Goal: Task Accomplishment & Management: Complete application form

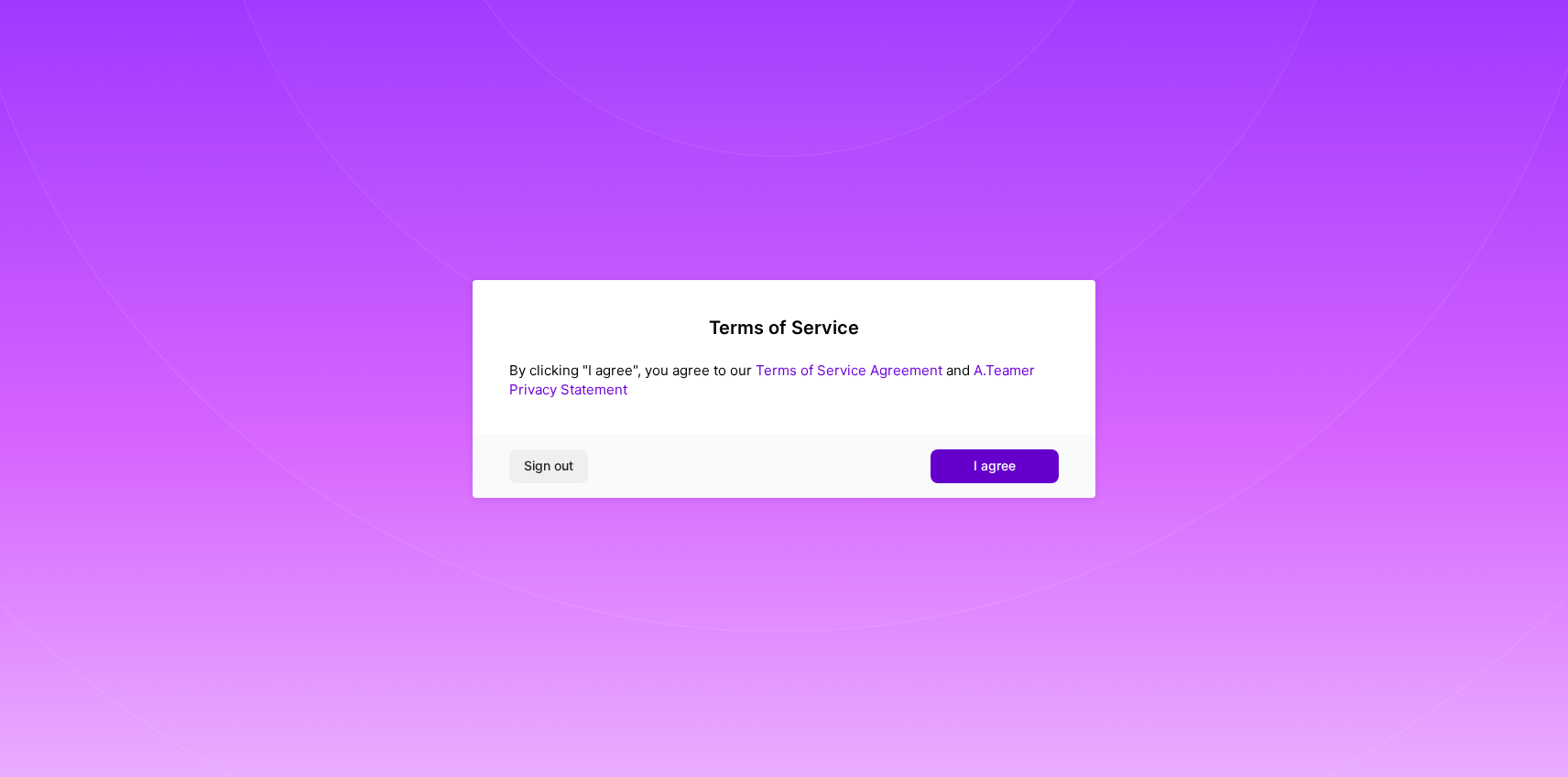
click at [995, 472] on span "I agree" at bounding box center [994, 466] width 42 height 18
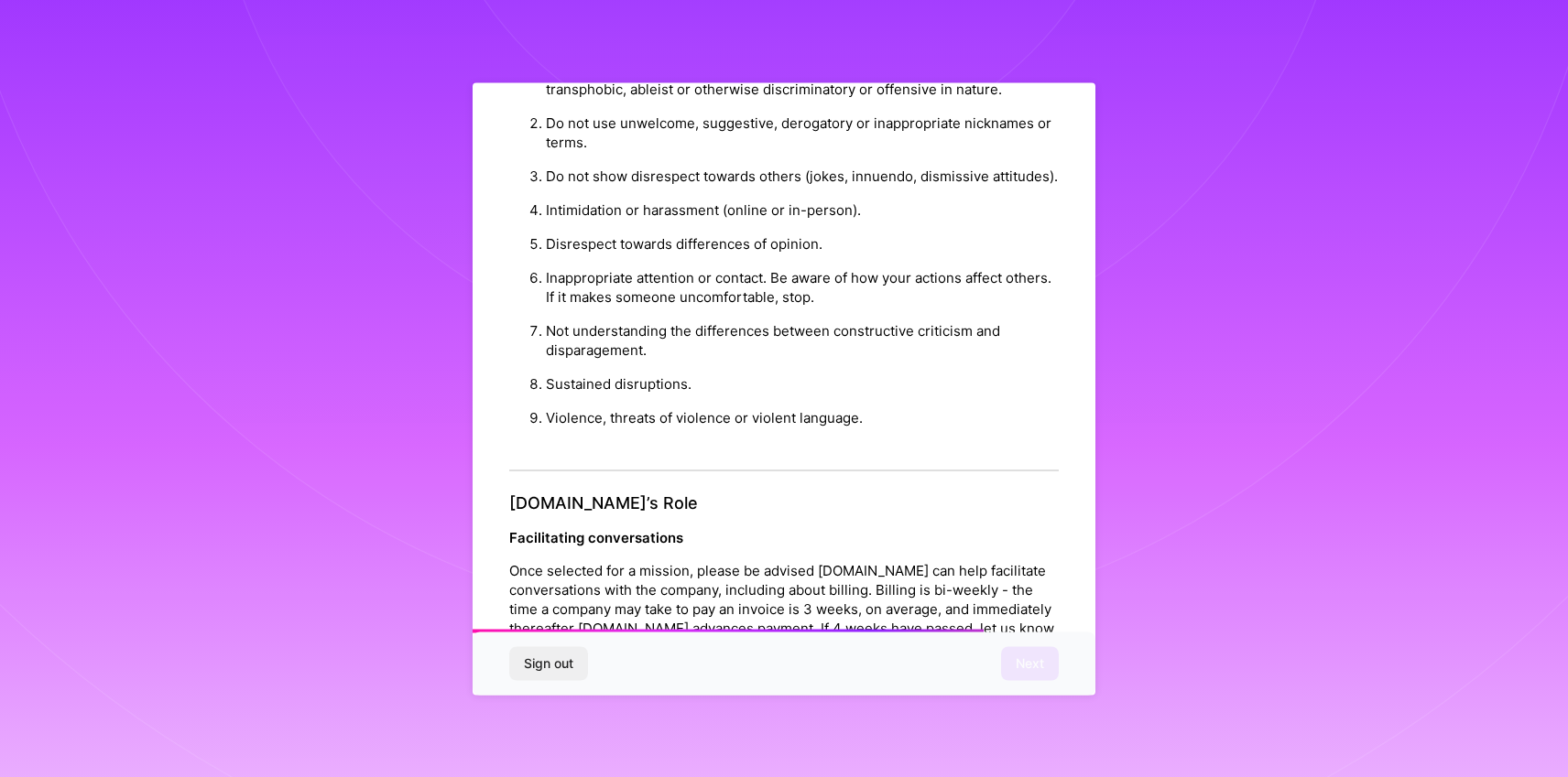
scroll to position [1983, 0]
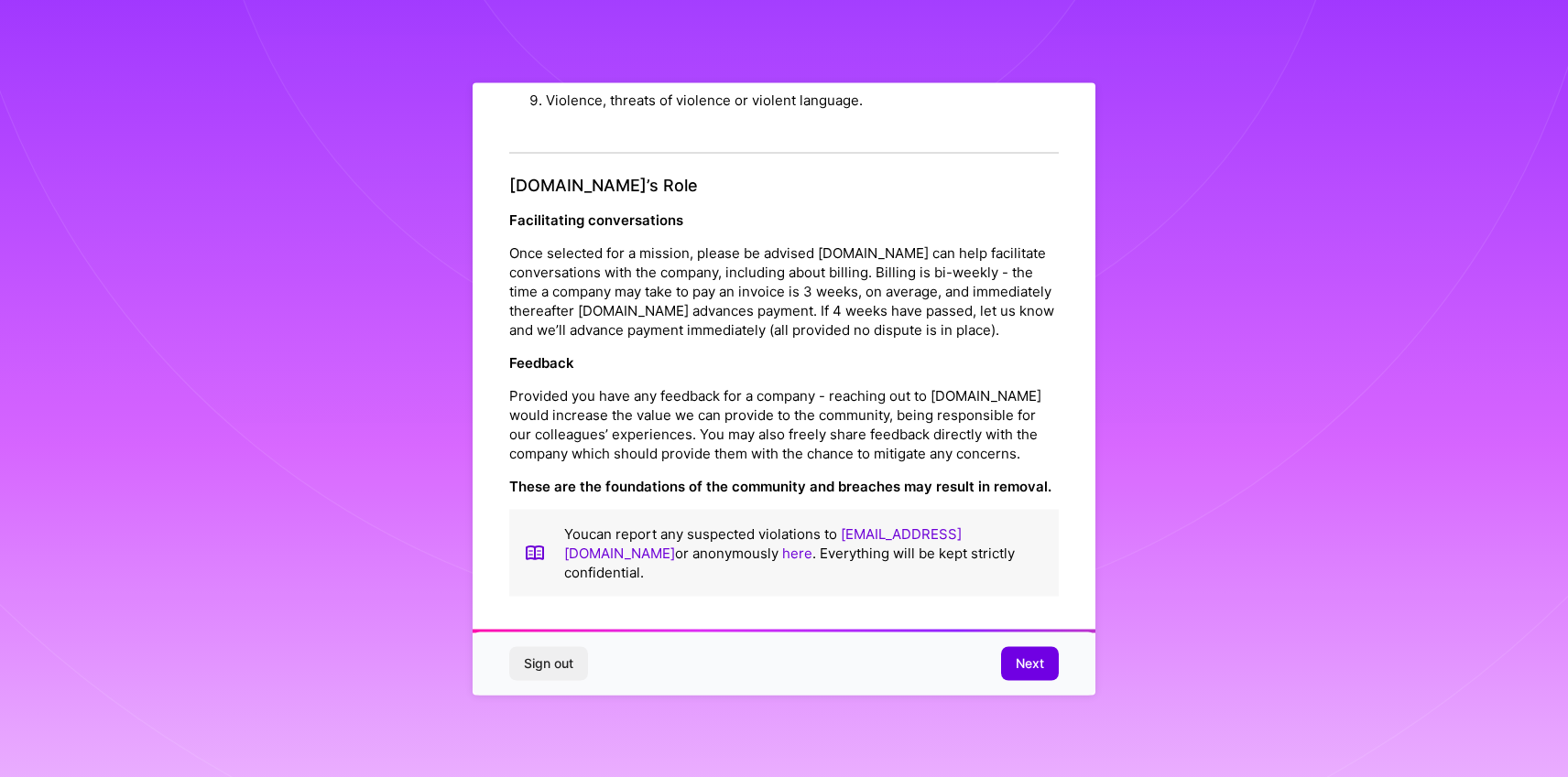
click at [1041, 661] on span "Next" at bounding box center [1030, 664] width 29 height 18
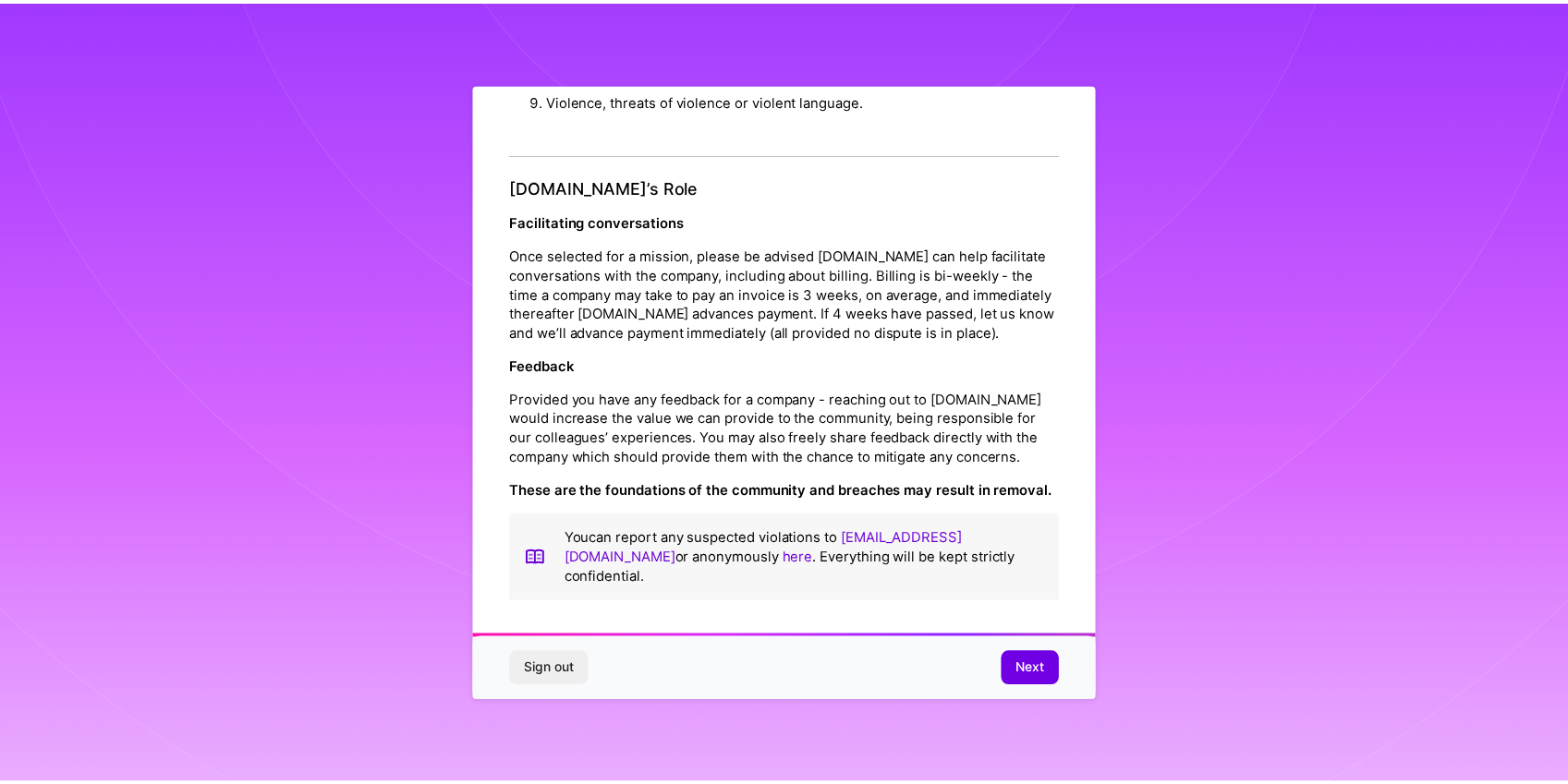
scroll to position [0, 0]
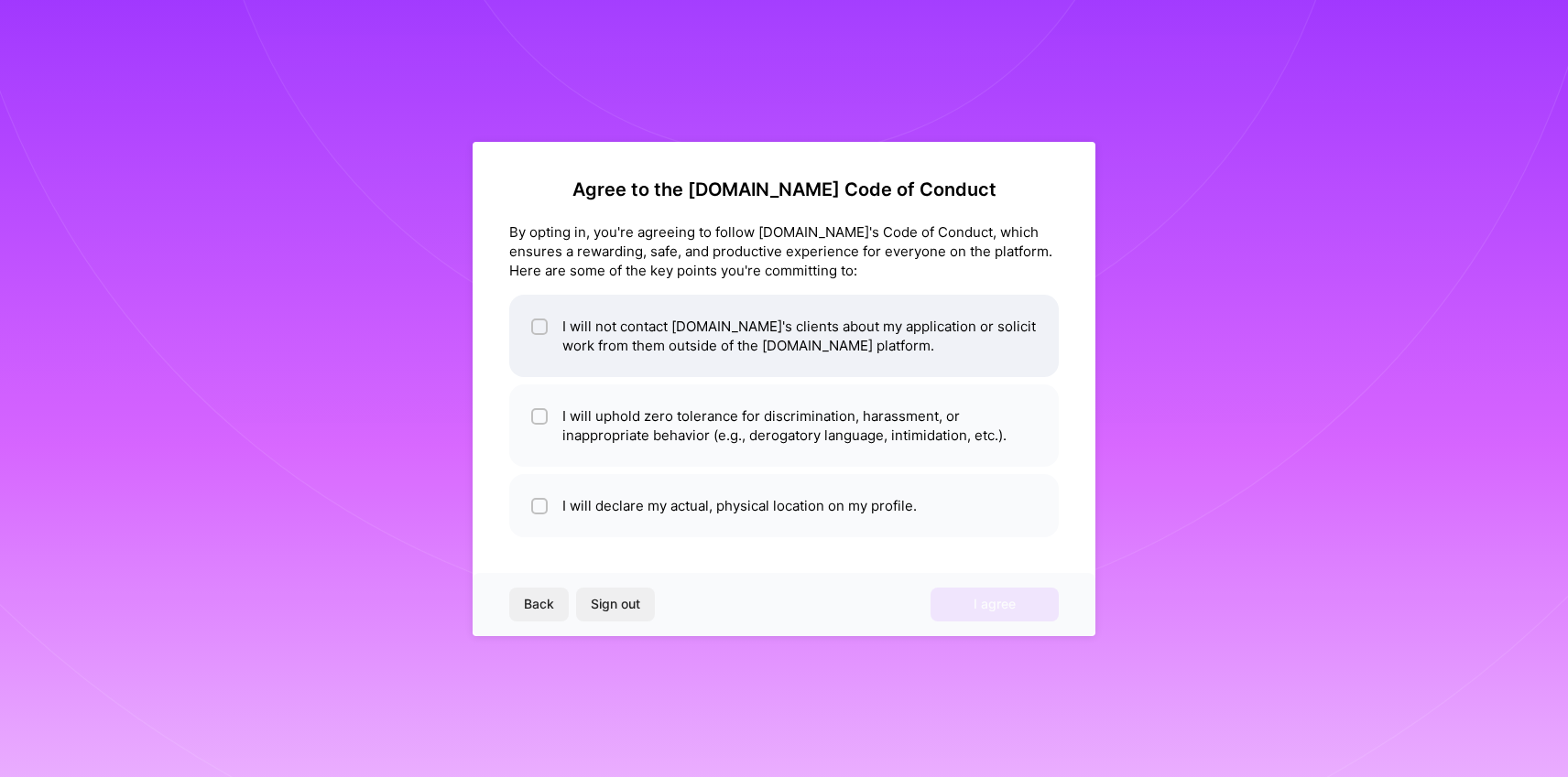
click at [708, 325] on li "I will not contact [DOMAIN_NAME]'s clients about my application or solicit work…" at bounding box center [784, 335] width 549 height 82
checkbox input "true"
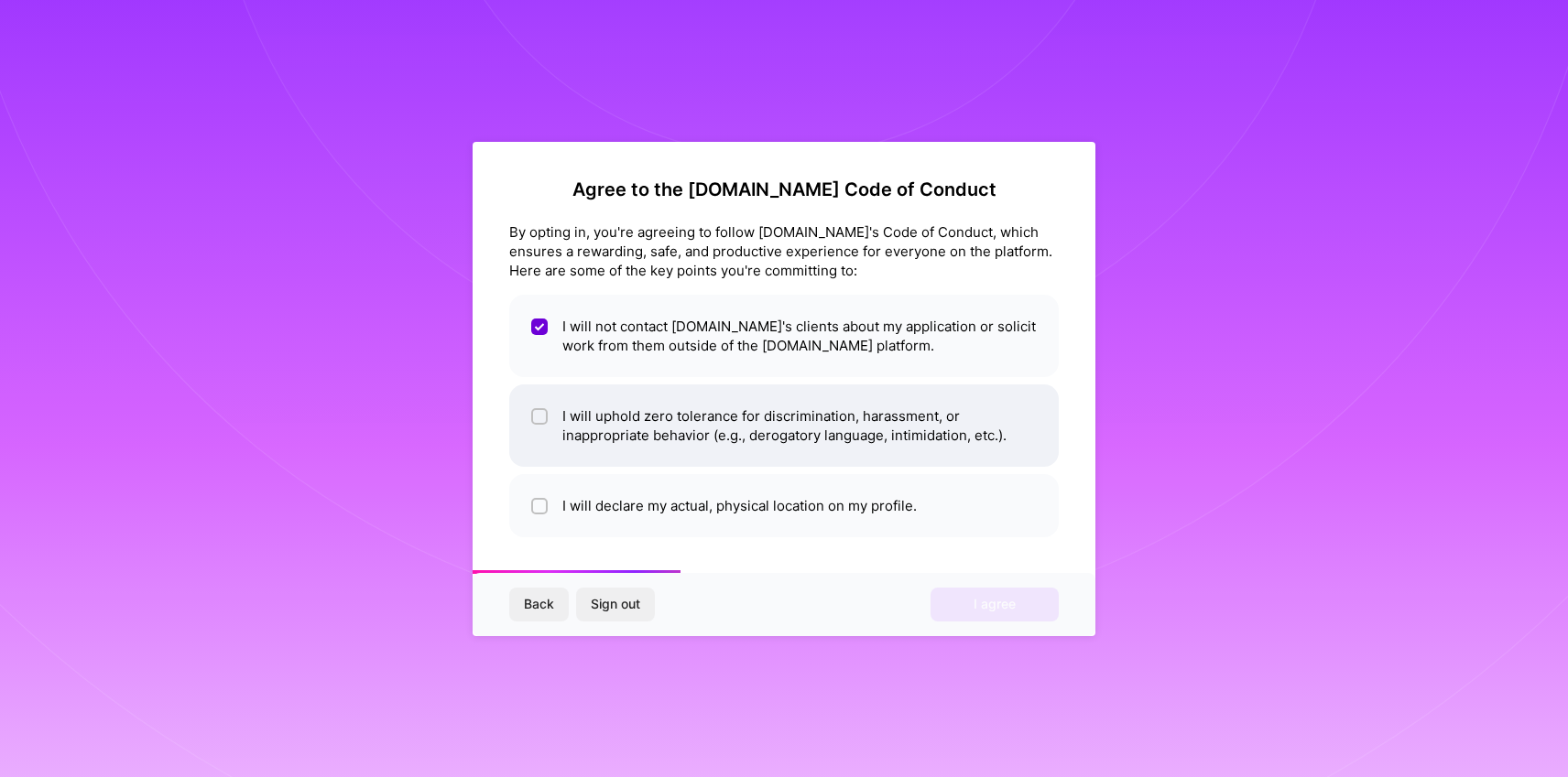
click at [776, 427] on li "I will uphold zero tolerance for discrimination, harassment, or inappropriate b…" at bounding box center [784, 425] width 549 height 82
checkbox input "true"
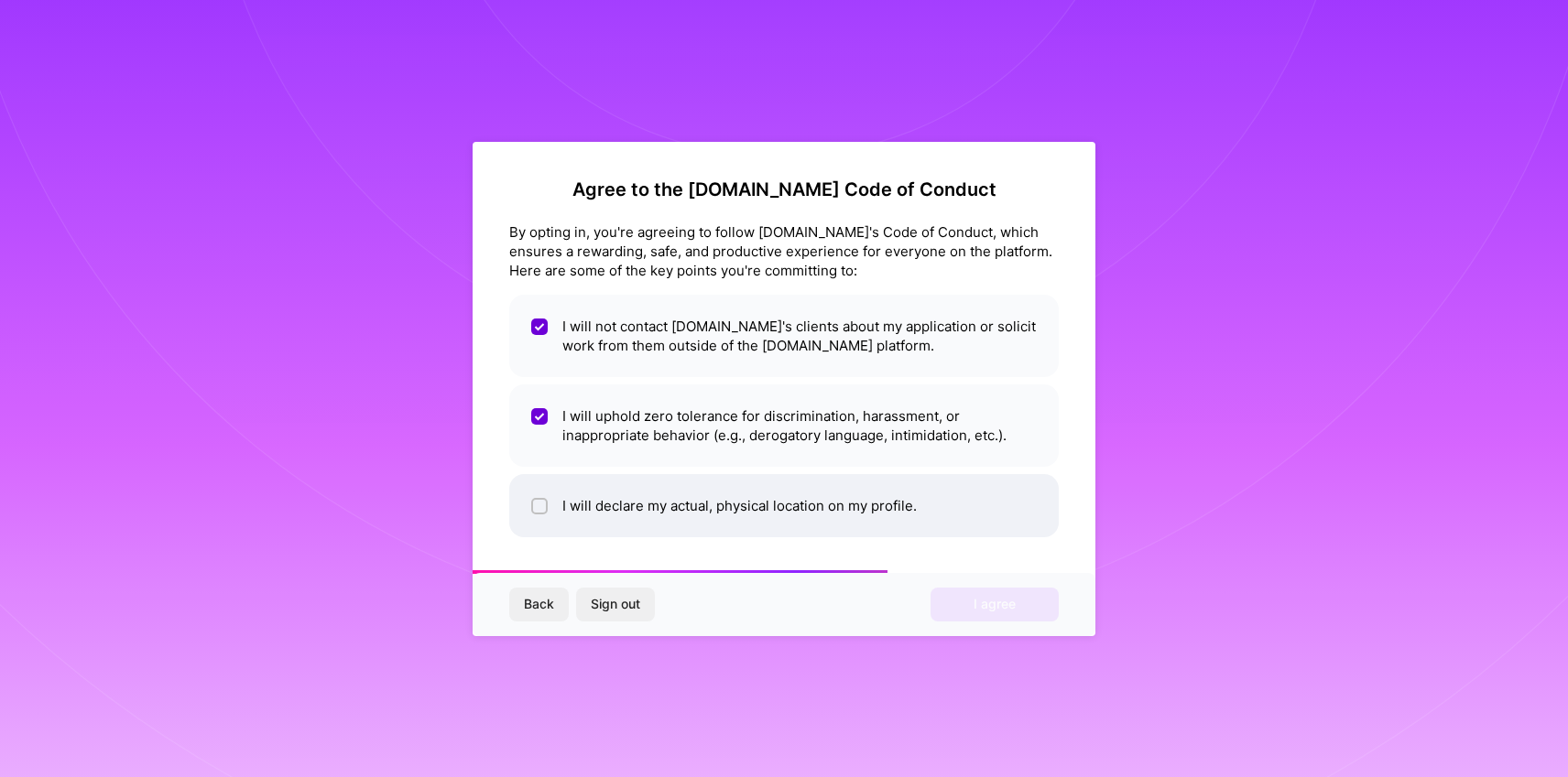
click at [820, 518] on li "I will declare my actual, physical location on my profile." at bounding box center [784, 506] width 549 height 63
checkbox input "true"
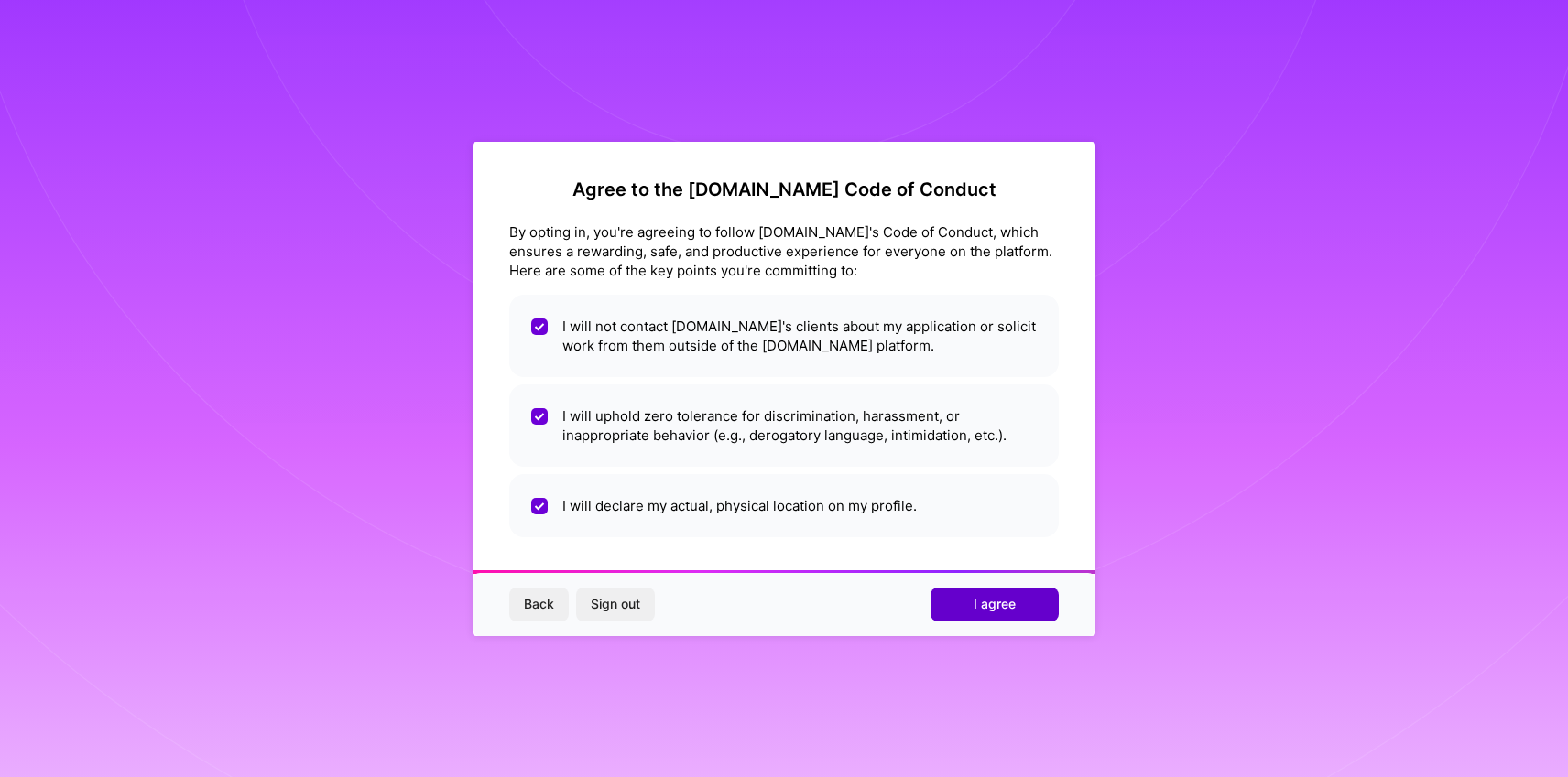
click at [974, 592] on button "I agree" at bounding box center [994, 604] width 128 height 33
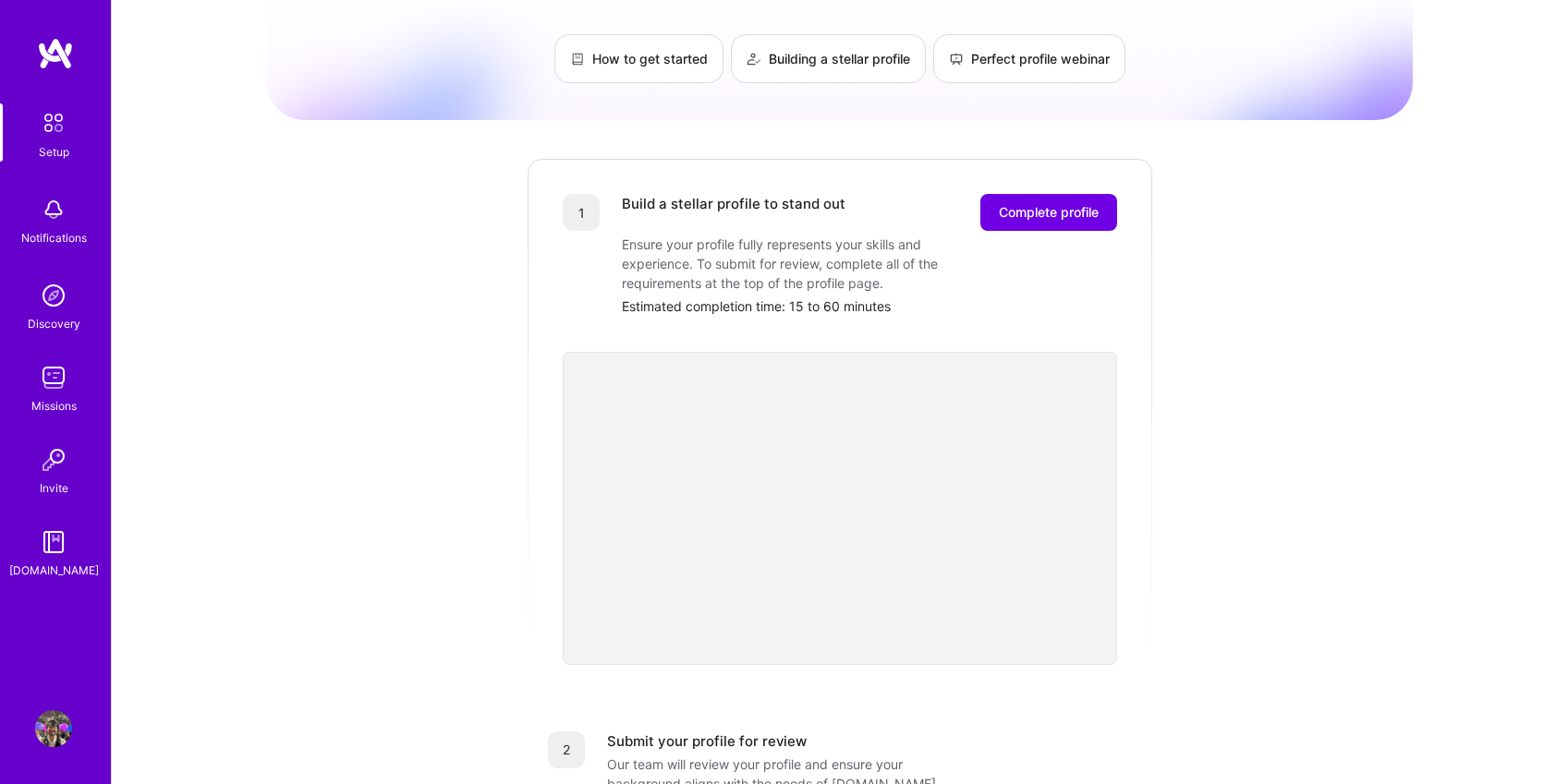
scroll to position [37, 0]
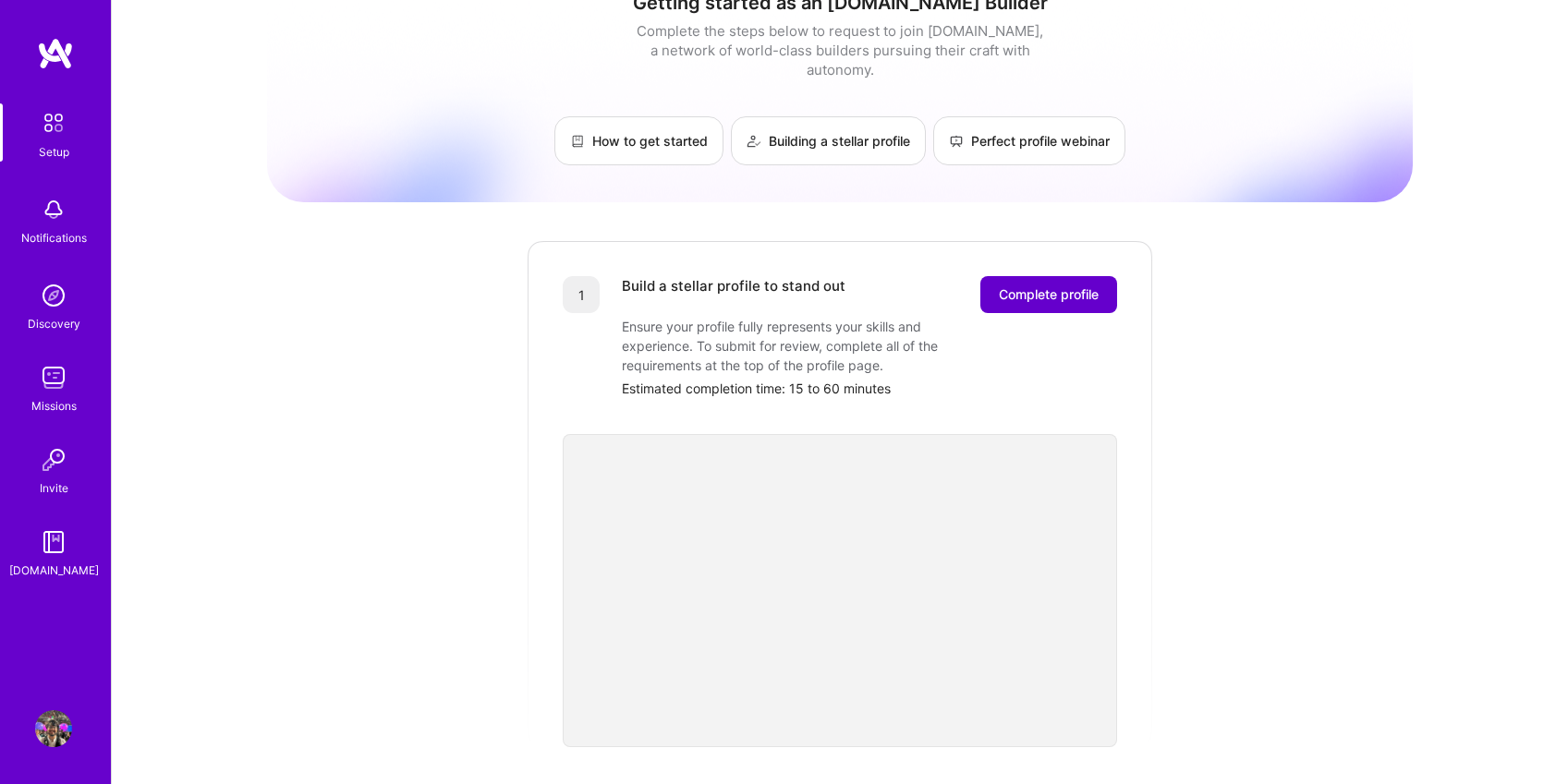
click at [1073, 276] on button "Complete profile" at bounding box center [1048, 294] width 137 height 37
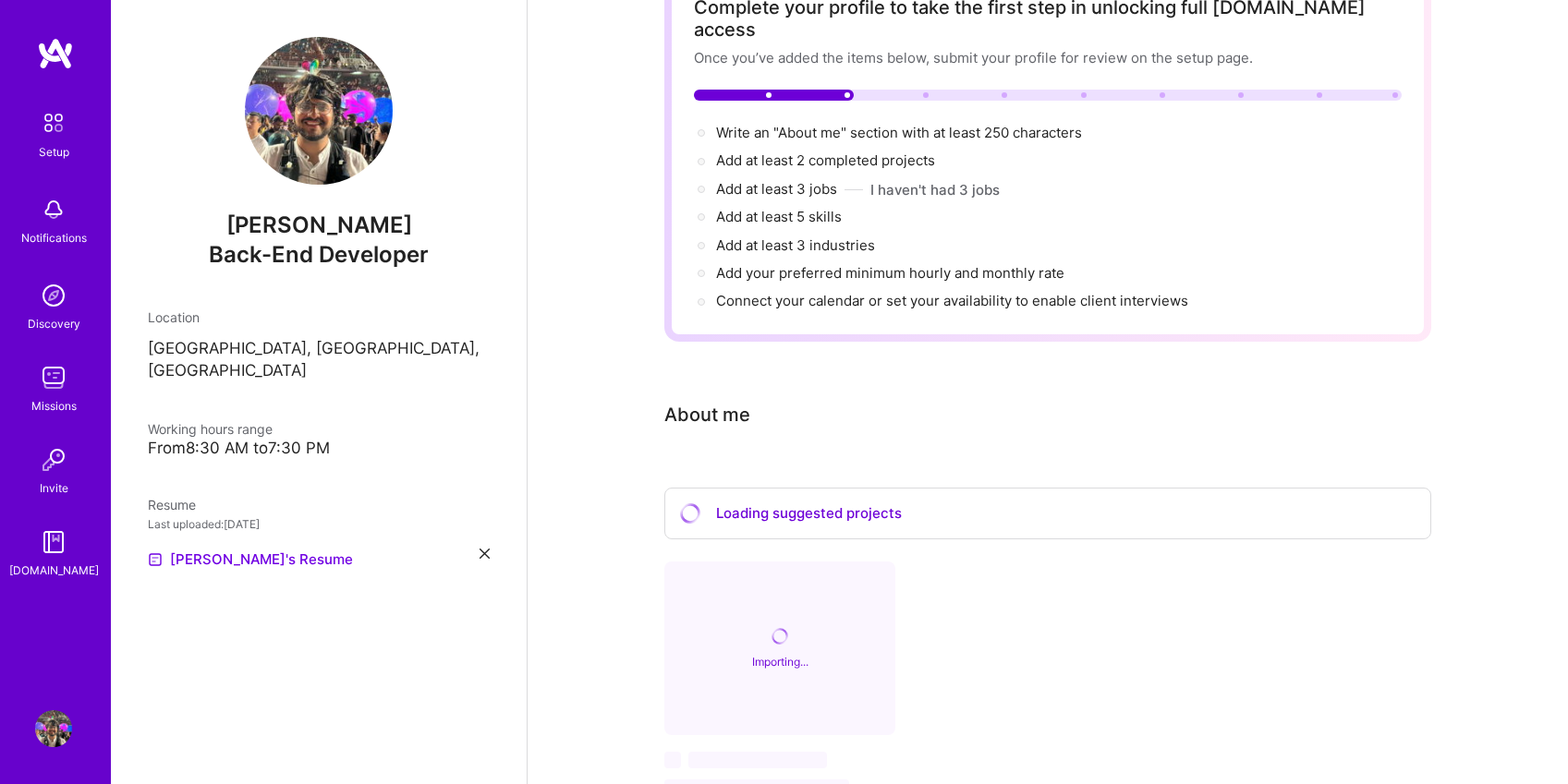
scroll to position [257, 0]
